Goal: Find specific page/section: Find specific page/section

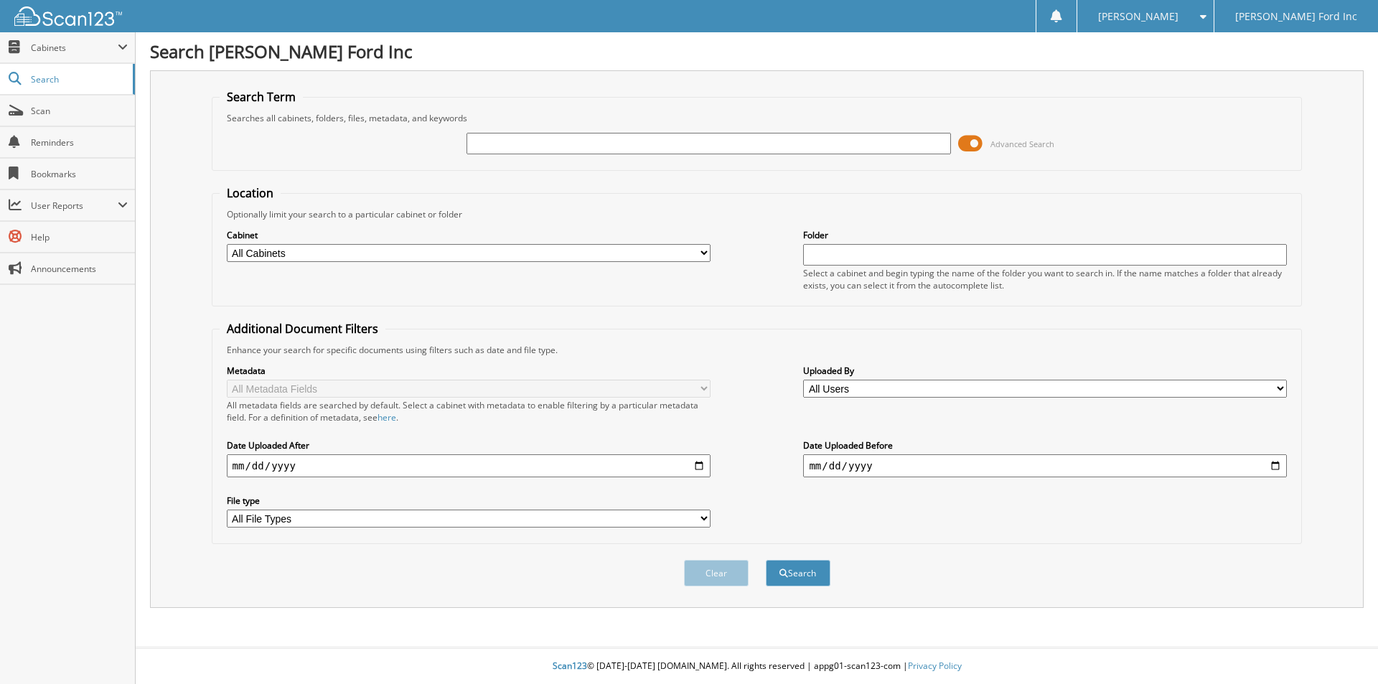
drag, startPoint x: 527, startPoint y: 141, endPoint x: 534, endPoint y: 146, distance: 8.2
click at [527, 141] on input "text" at bounding box center [708, 144] width 484 height 22
type input "K11245"
click at [810, 570] on button "Search" at bounding box center [798, 573] width 65 height 27
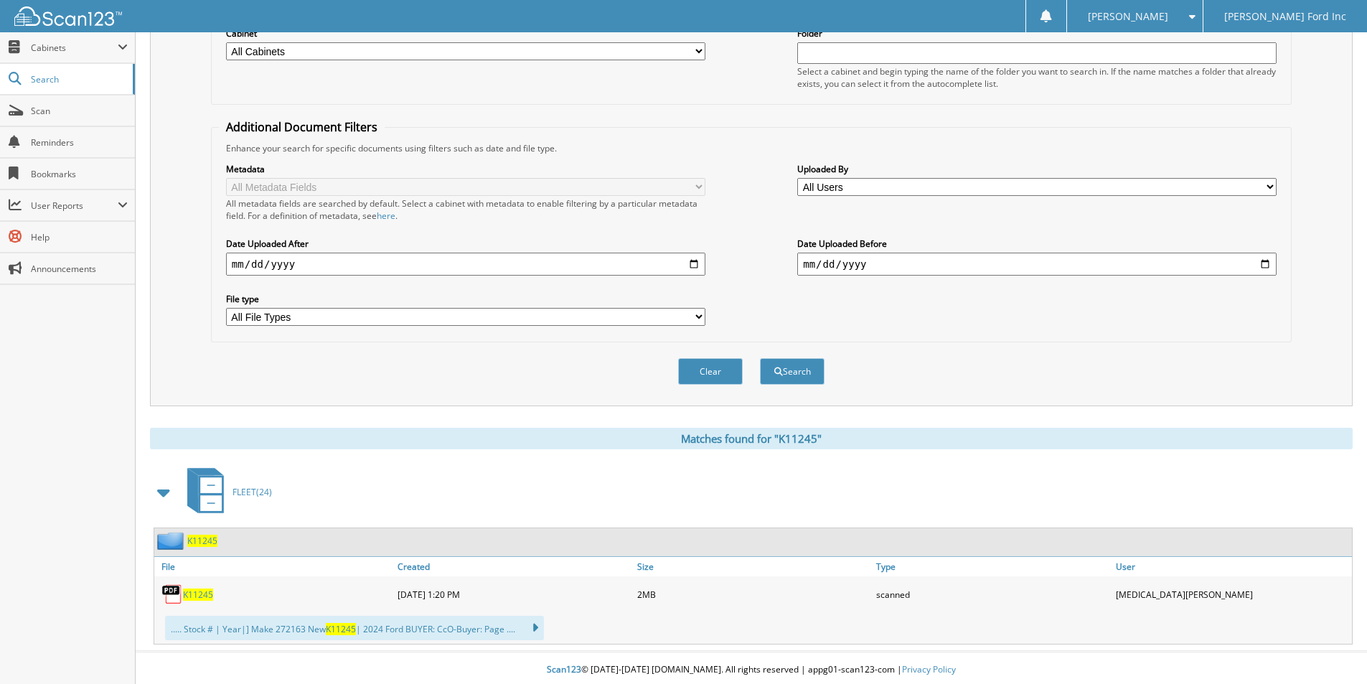
scroll to position [206, 0]
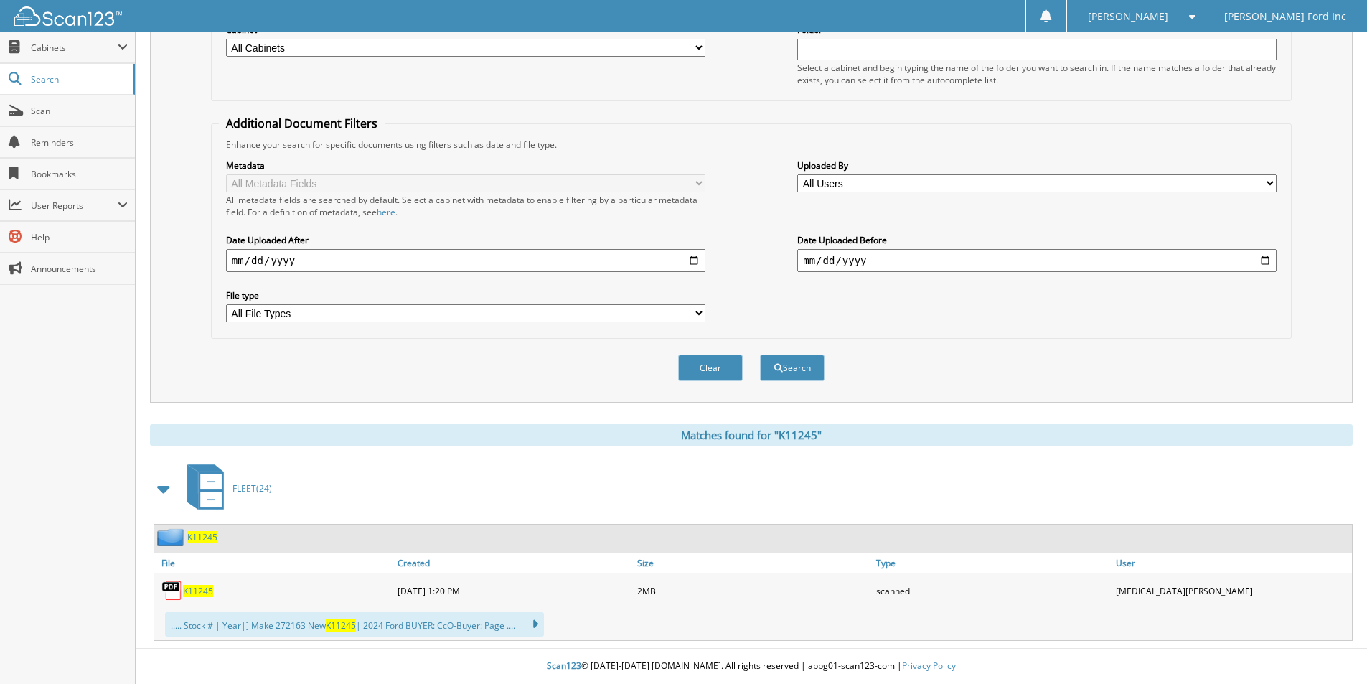
click at [196, 591] on span "K11245" at bounding box center [198, 591] width 30 height 12
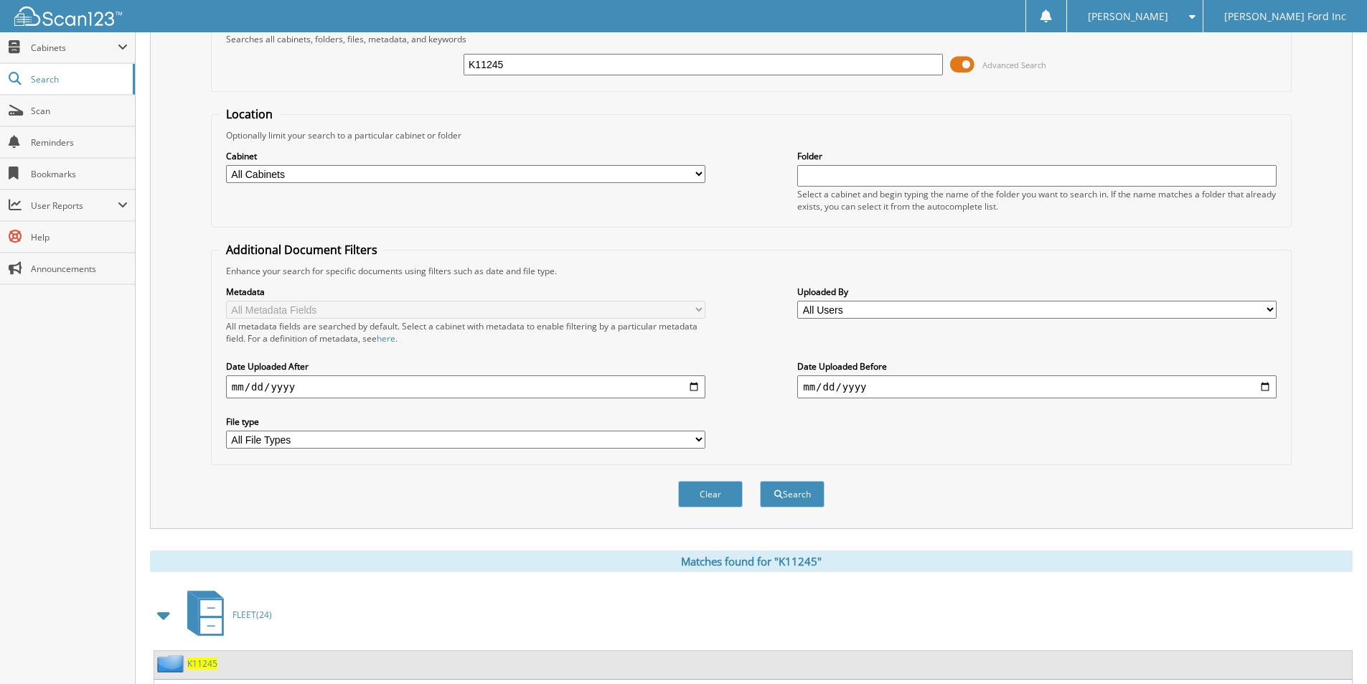
scroll to position [0, 0]
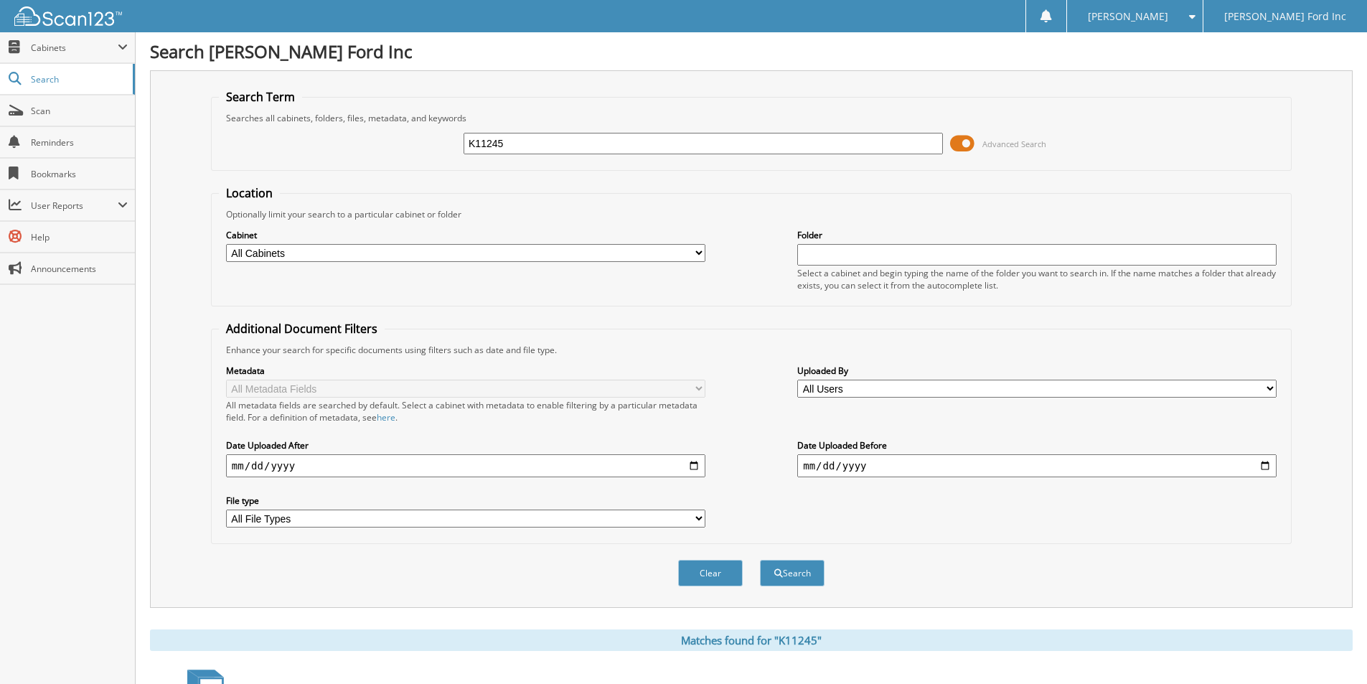
drag, startPoint x: 521, startPoint y: 143, endPoint x: 402, endPoint y: 148, distance: 119.2
click at [402, 148] on div "K11245 Advanced Search" at bounding box center [751, 143] width 1065 height 39
type input "K11246"
click at [807, 571] on button "Search" at bounding box center [792, 573] width 65 height 27
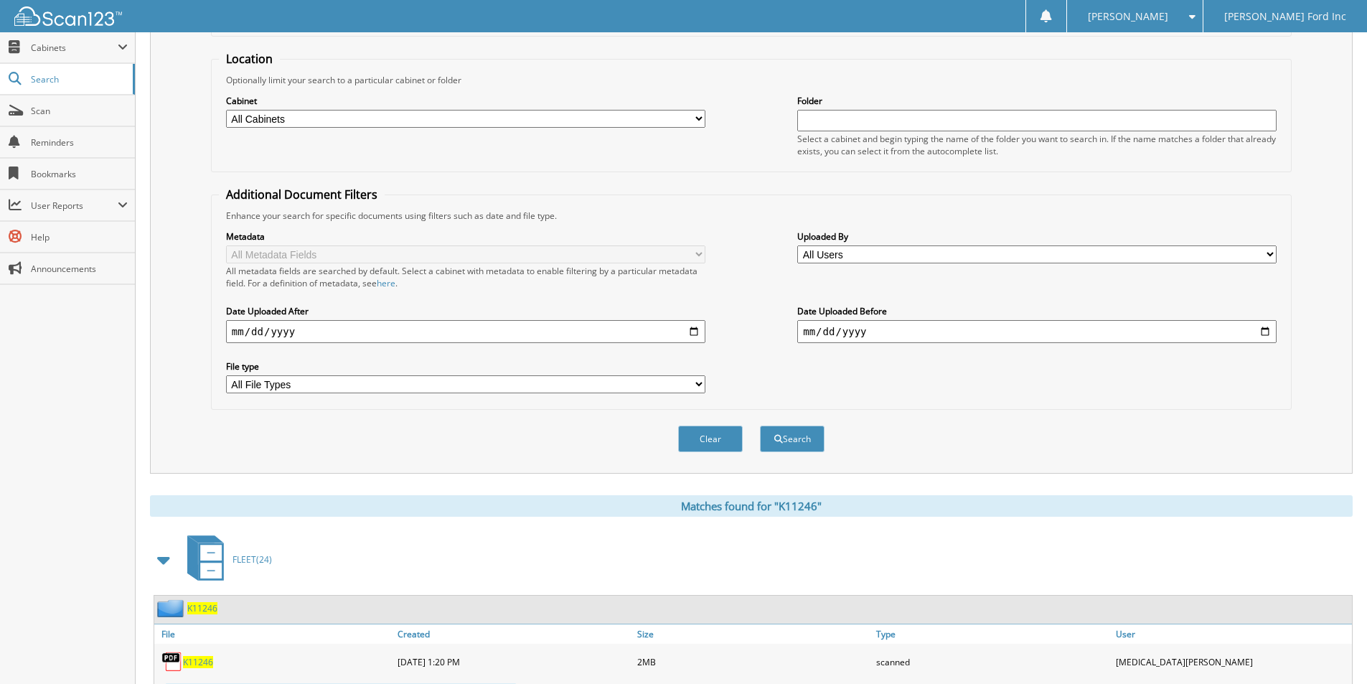
scroll to position [206, 0]
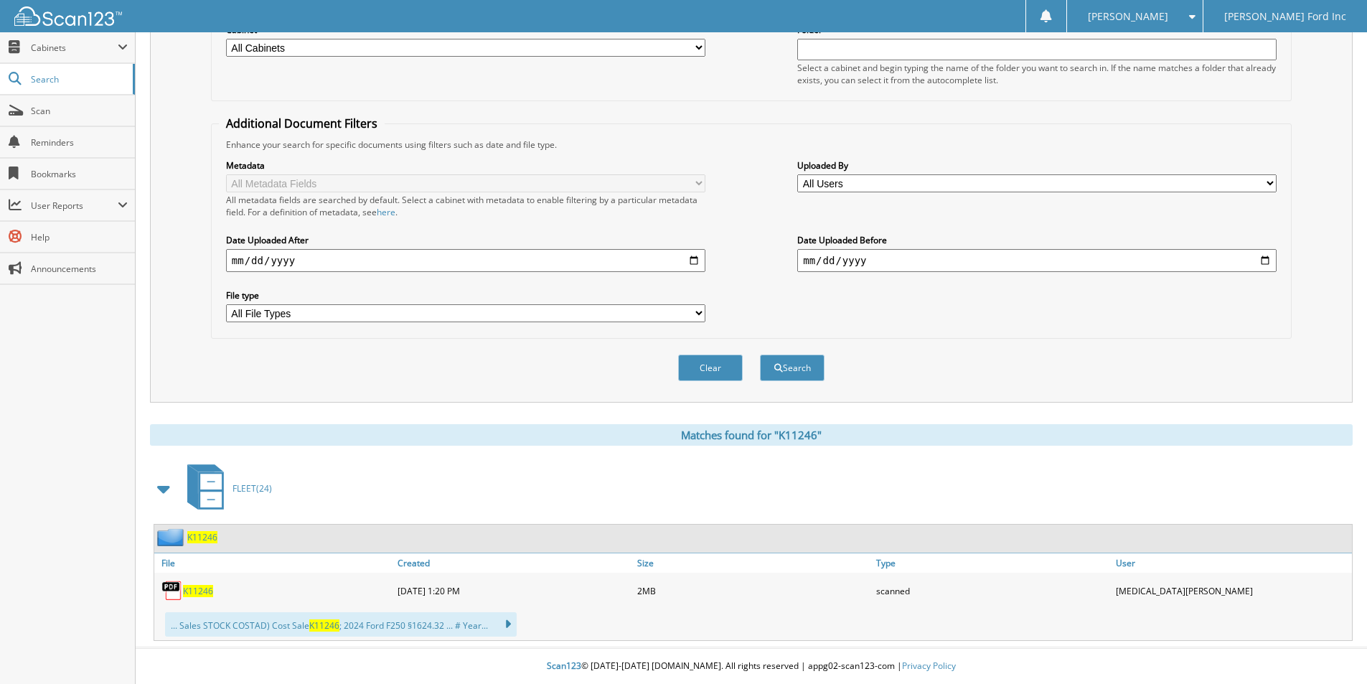
click at [204, 590] on span "K11246" at bounding box center [198, 591] width 30 height 12
